Goal: Task Accomplishment & Management: Complete application form

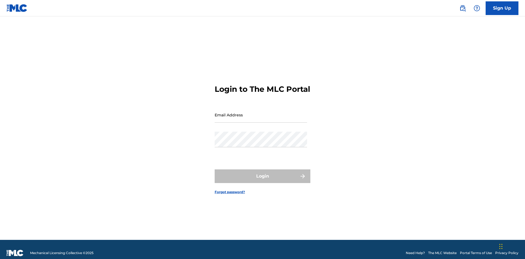
scroll to position [7, 0]
click at [261, 112] on input "Email Address" at bounding box center [261, 115] width 92 height 16
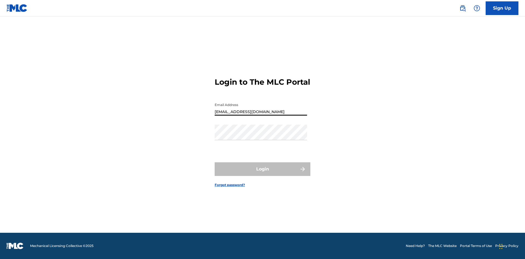
type input "Duke.McTesterson@gmail.com"
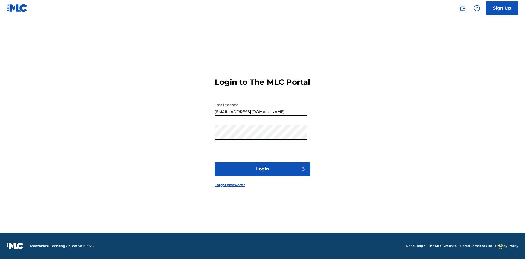
click at [263, 174] on button "Login" at bounding box center [263, 169] width 96 height 14
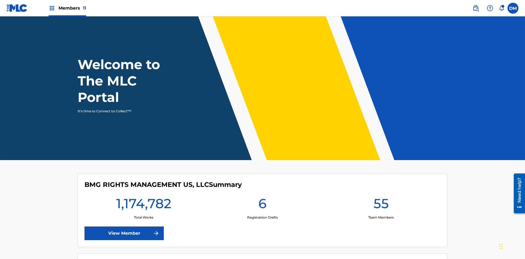
scroll to position [24, 0]
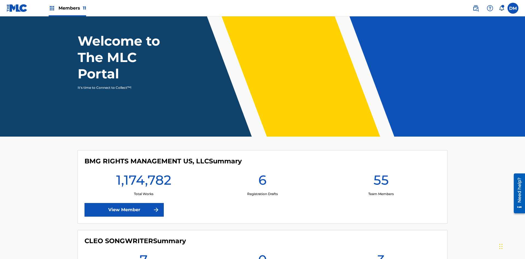
click at [67, 8] on span "Members 11" at bounding box center [73, 8] width 28 height 6
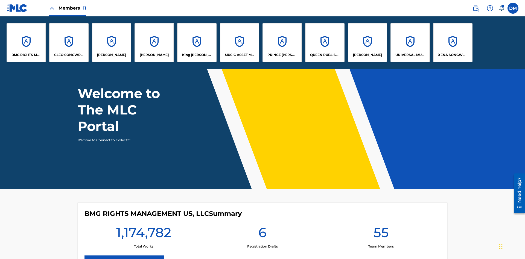
scroll to position [0, 0]
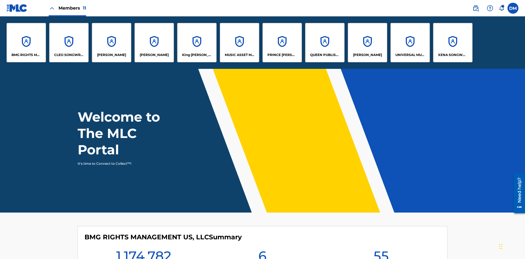
click at [410, 55] on p "UNIVERSAL MUSIC PUB GROUP" at bounding box center [411, 55] width 30 height 5
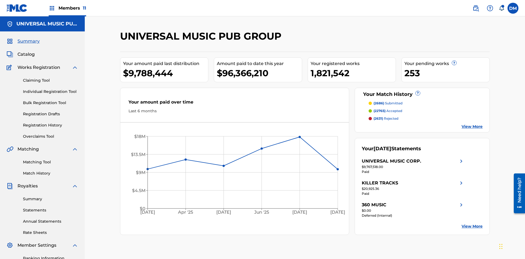
click at [51, 89] on link "Individual Registration Tool" at bounding box center [50, 92] width 55 height 6
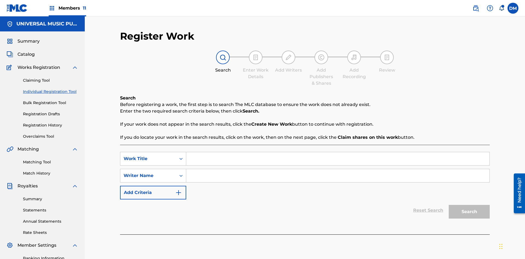
click at [338, 152] on input "Search Form" at bounding box center [337, 158] width 303 height 13
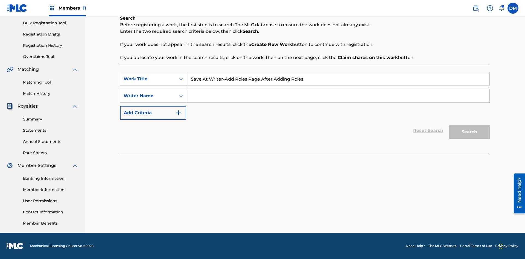
type input "Save At Writer-Add Roles Page After Adding Roles"
click at [338, 96] on input "Search Form" at bounding box center [337, 95] width 303 height 13
type input "QWERTYUIOP"
click at [469, 132] on button "Search" at bounding box center [469, 132] width 41 height 14
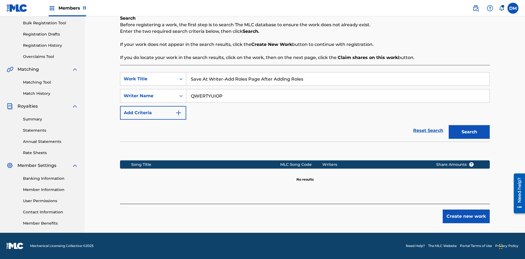
click at [466, 217] on button "Create new work" at bounding box center [466, 217] width 47 height 14
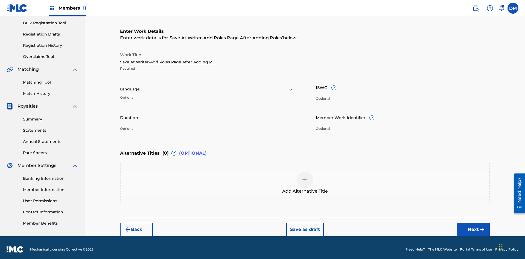
click at [207, 114] on input "Duration" at bounding box center [207, 118] width 174 height 16
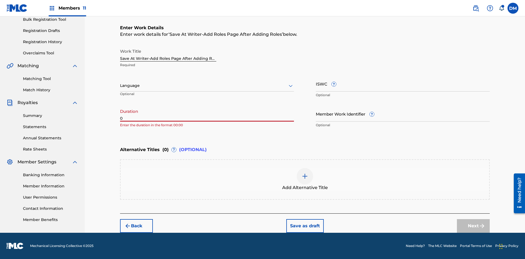
click at [207, 114] on input "0" at bounding box center [207, 114] width 174 height 16
type input "00:00"
click at [291, 86] on icon at bounding box center [291, 86] width 7 height 7
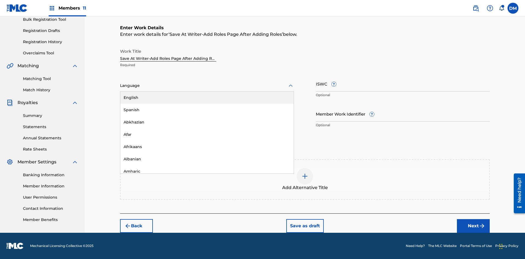
click at [207, 135] on div "Afar" at bounding box center [206, 135] width 173 height 12
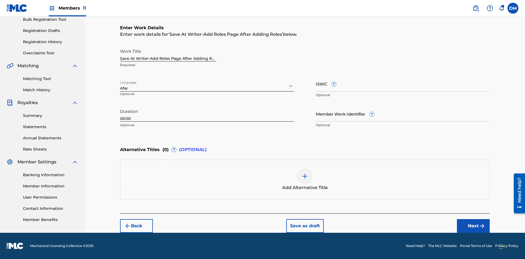
click at [403, 114] on input "Member Work Identifier ?" at bounding box center [403, 114] width 174 height 16
type input "2025.08.28.04"
click at [403, 84] on input "ISWC ?" at bounding box center [403, 84] width 174 height 16
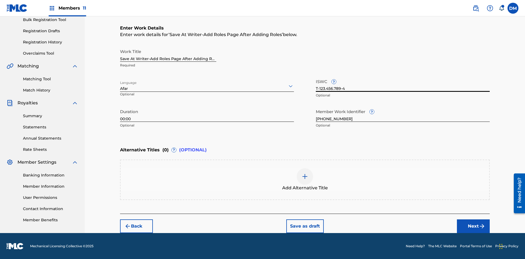
type input "T-123.456.789-4"
click at [305, 179] on img at bounding box center [305, 176] width 7 height 7
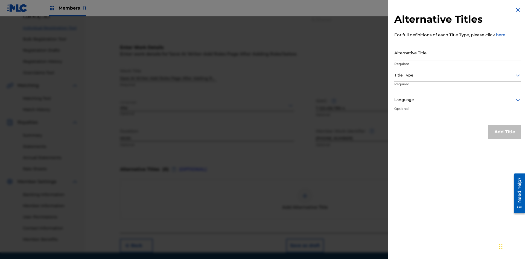
click at [458, 53] on input "Alternative Title" at bounding box center [457, 53] width 127 height 16
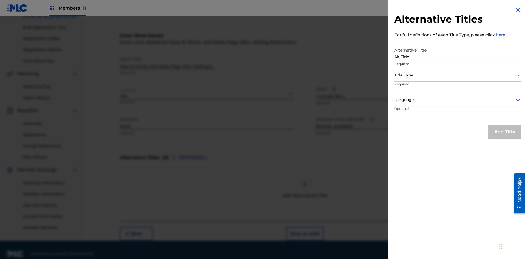
type input "Alt Title"
click at [458, 75] on div at bounding box center [457, 75] width 127 height 7
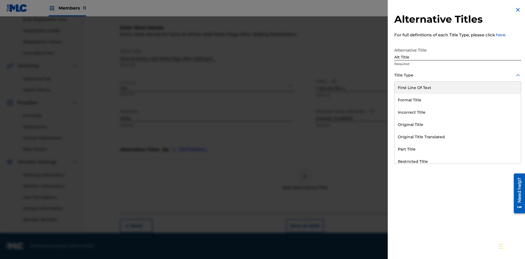
click at [458, 125] on div "Original Title" at bounding box center [458, 125] width 126 height 12
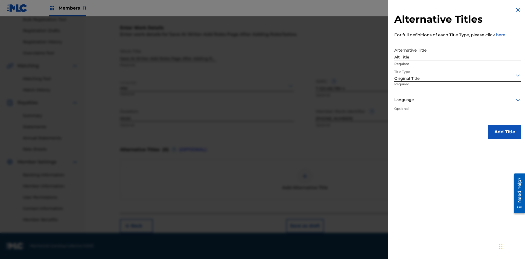
click at [458, 100] on div at bounding box center [457, 100] width 127 height 7
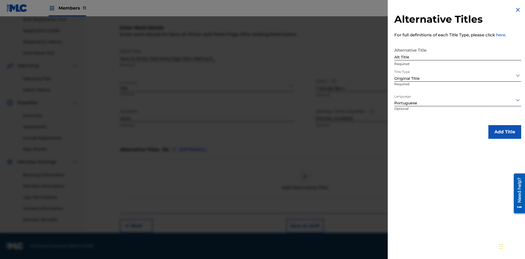
click at [505, 132] on button "Add Title" at bounding box center [505, 132] width 33 height 14
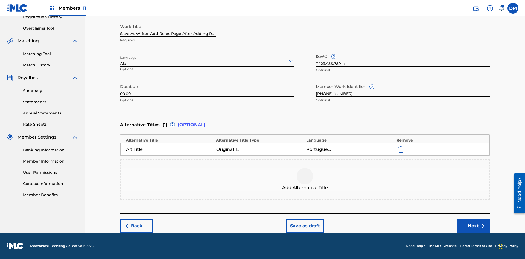
click at [474, 226] on button "Next" at bounding box center [473, 226] width 33 height 14
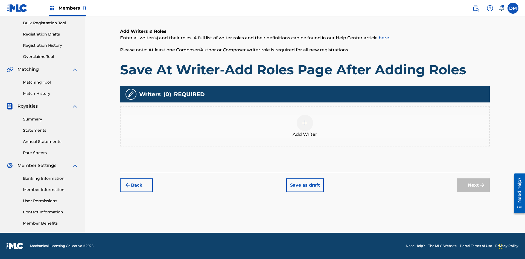
click at [305, 126] on img at bounding box center [305, 123] width 7 height 7
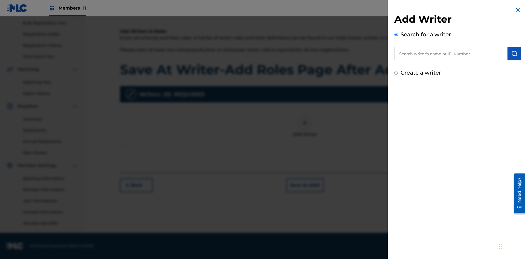
click at [451, 54] on input "text" at bounding box center [450, 54] width 113 height 14
type input "MARK STEVEN BERKOWITZ"
click at [515, 54] on img "submit" at bounding box center [514, 53] width 7 height 7
